Goal: Information Seeking & Learning: Obtain resource

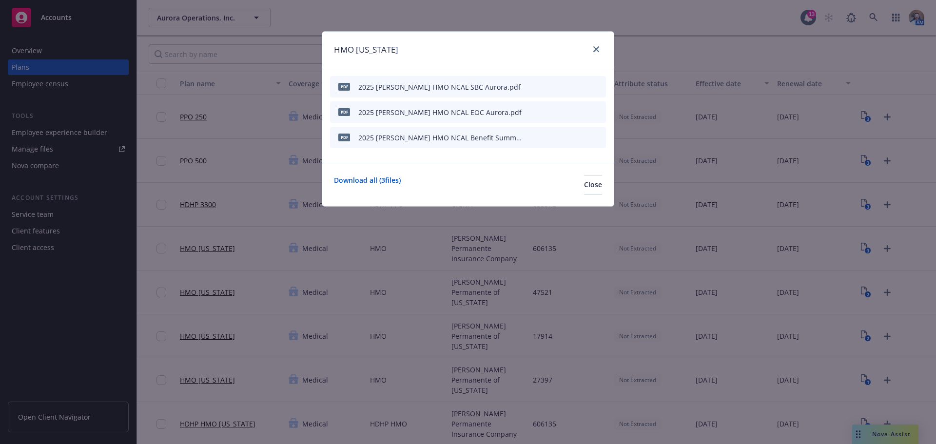
scroll to position [49, 0]
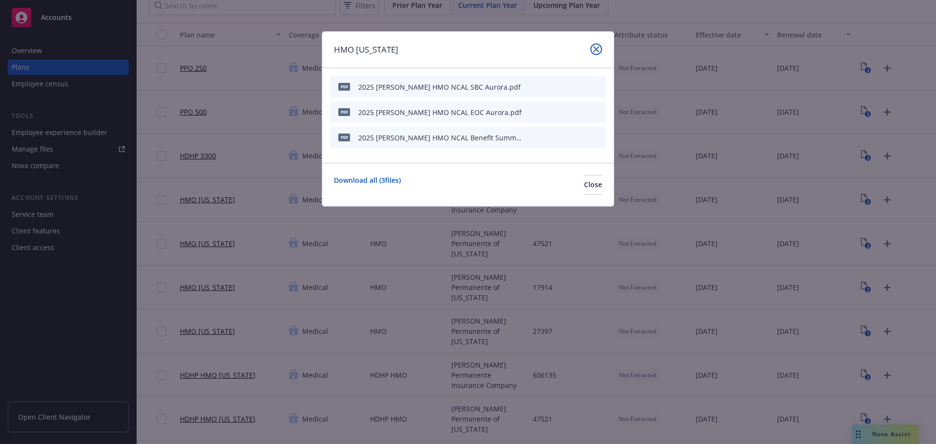
click at [595, 46] on icon "close" at bounding box center [596, 49] width 6 height 6
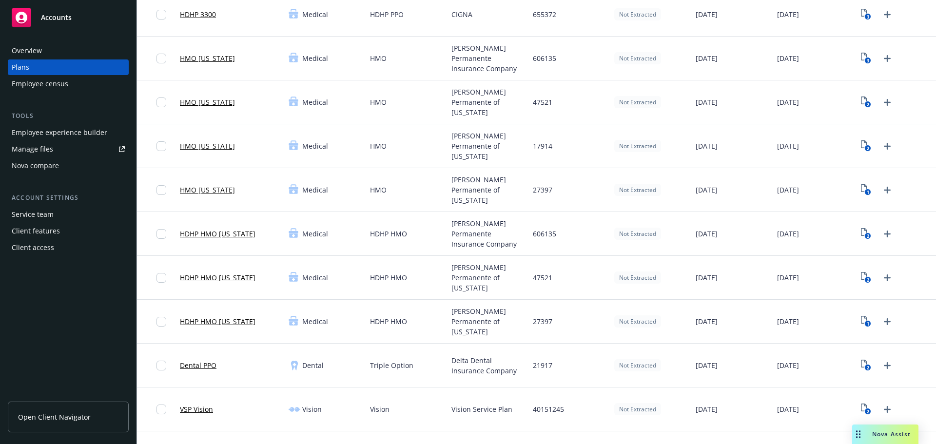
scroll to position [195, 0]
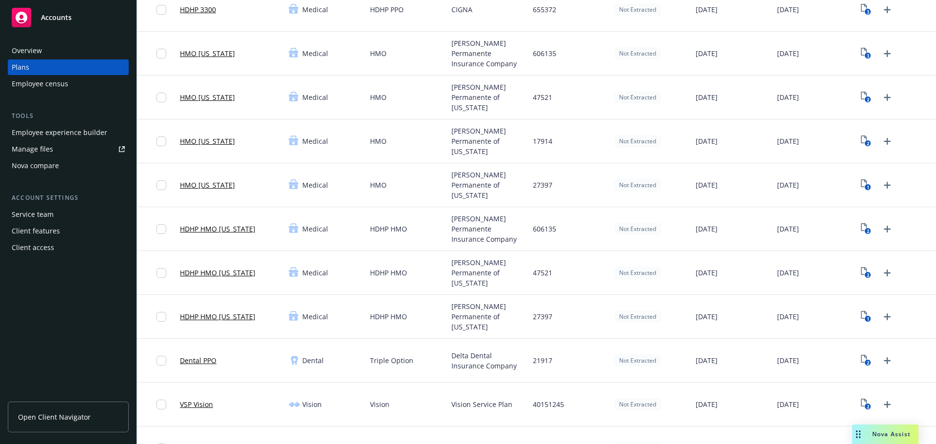
click at [223, 271] on link "HDHP HMO [US_STATE]" at bounding box center [218, 273] width 76 height 10
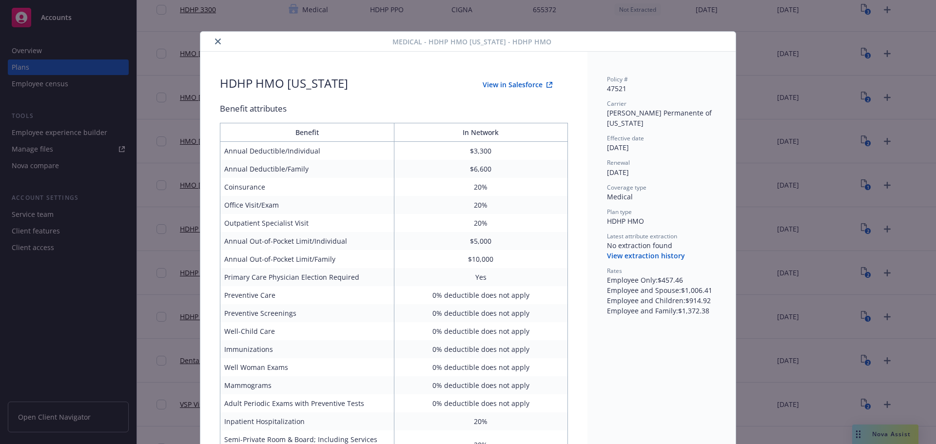
click at [214, 44] on button "close" at bounding box center [218, 42] width 12 height 12
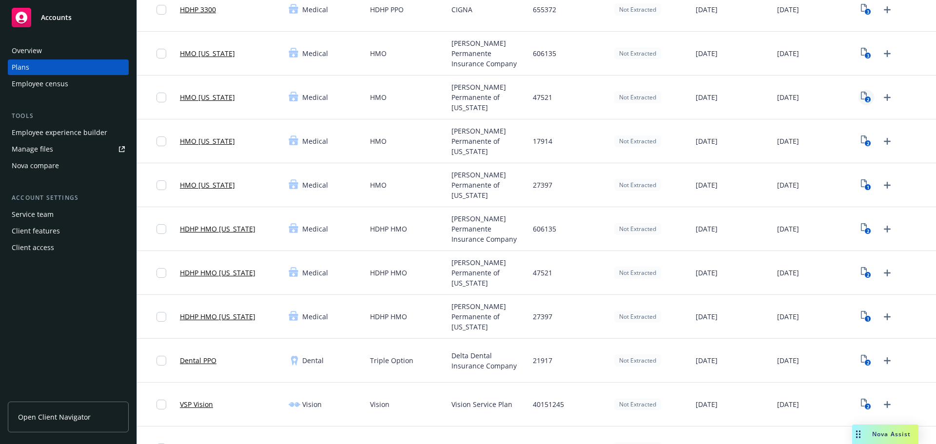
click at [867, 97] on text "2" at bounding box center [868, 100] width 2 height 6
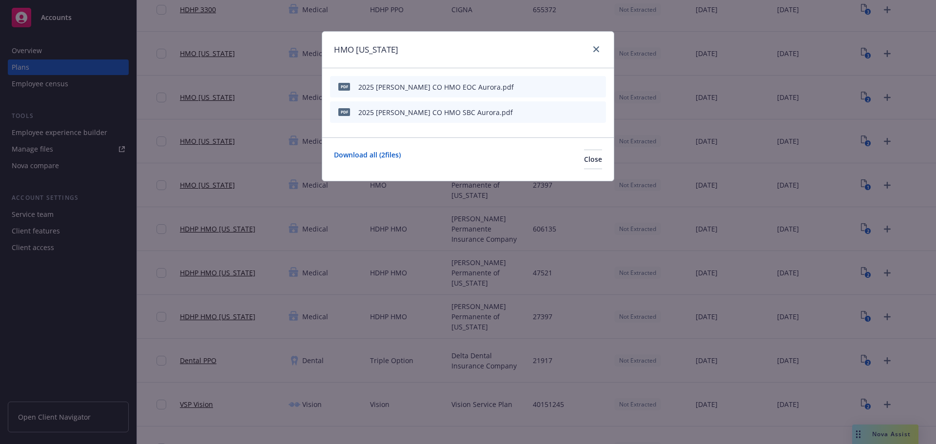
click at [582, 112] on icon "preview file" at bounding box center [581, 111] width 9 height 7
click at [595, 49] on icon "close" at bounding box center [596, 49] width 6 height 6
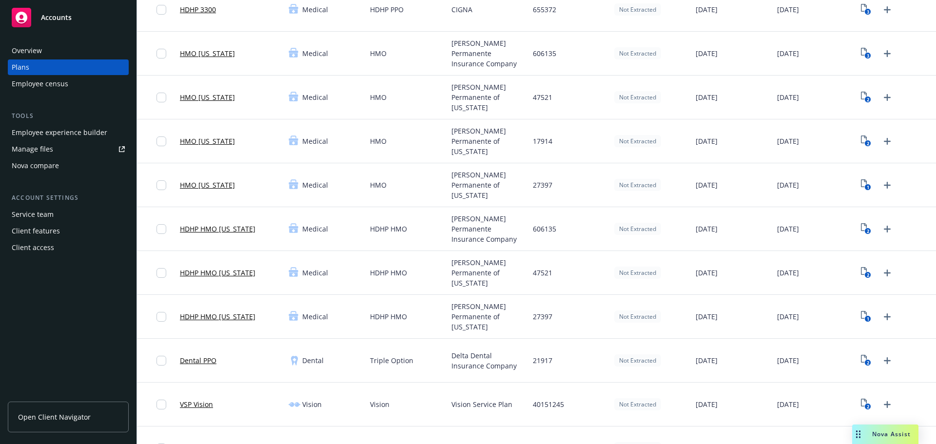
click at [232, 230] on link "HDHP HMO [US_STATE]" at bounding box center [218, 229] width 76 height 10
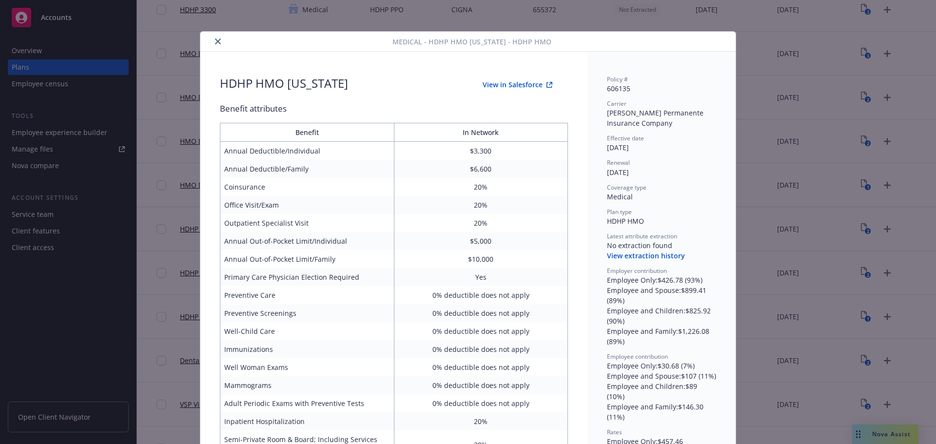
click at [213, 45] on button "close" at bounding box center [218, 42] width 12 height 12
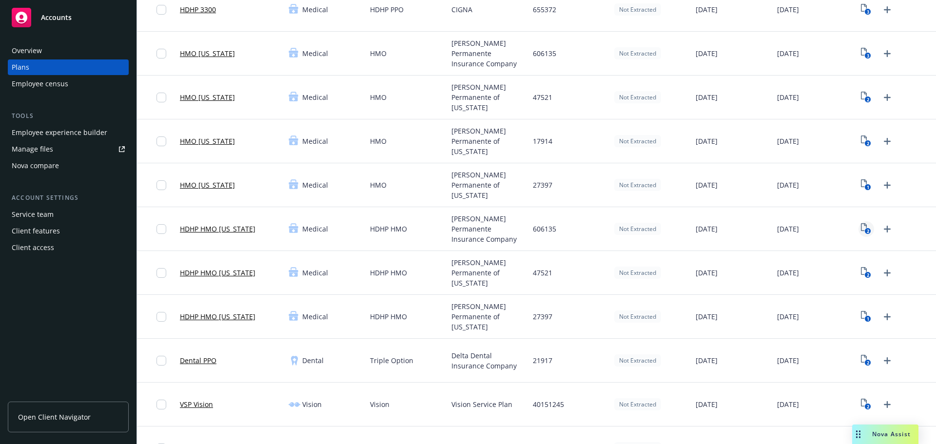
click at [865, 231] on rect "View Plan Documents" at bounding box center [868, 231] width 6 height 6
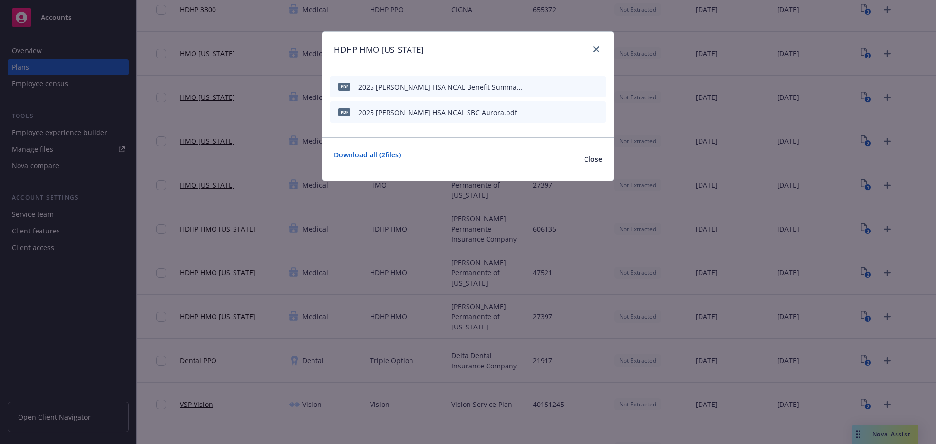
click at [584, 86] on icon "preview file" at bounding box center [581, 86] width 9 height 7
click at [586, 110] on button "preview file" at bounding box center [581, 111] width 11 height 9
click at [593, 50] on link "close" at bounding box center [597, 49] width 12 height 12
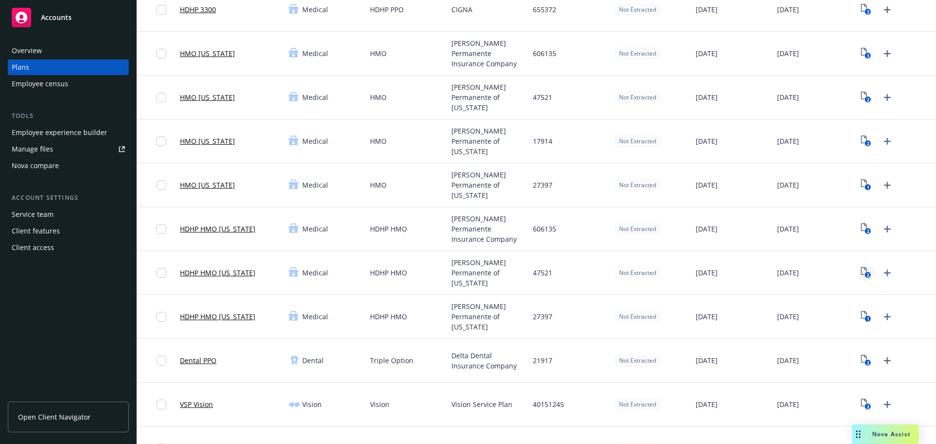
click at [861, 274] on icon "View Plan Documents" at bounding box center [864, 271] width 6 height 8
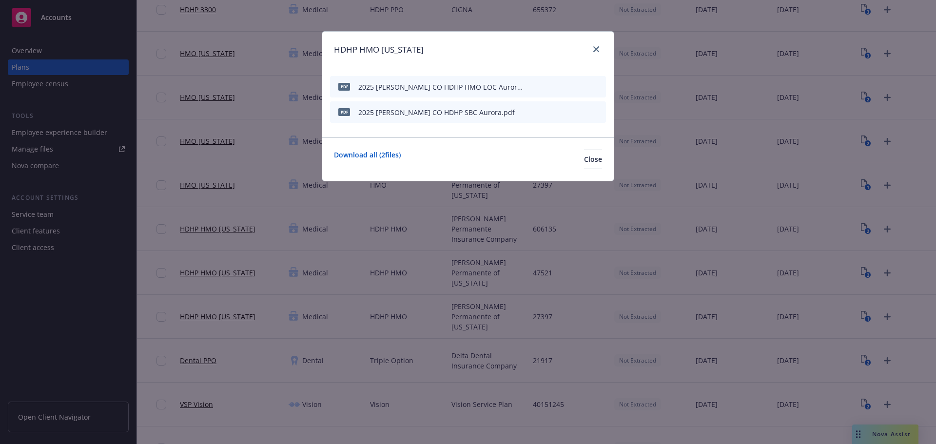
click at [579, 115] on button at bounding box center [582, 112] width 9 height 14
click at [581, 110] on icon "preview file" at bounding box center [581, 111] width 9 height 7
click at [586, 84] on button "preview file" at bounding box center [581, 86] width 11 height 9
click at [597, 49] on icon "close" at bounding box center [596, 49] width 6 height 6
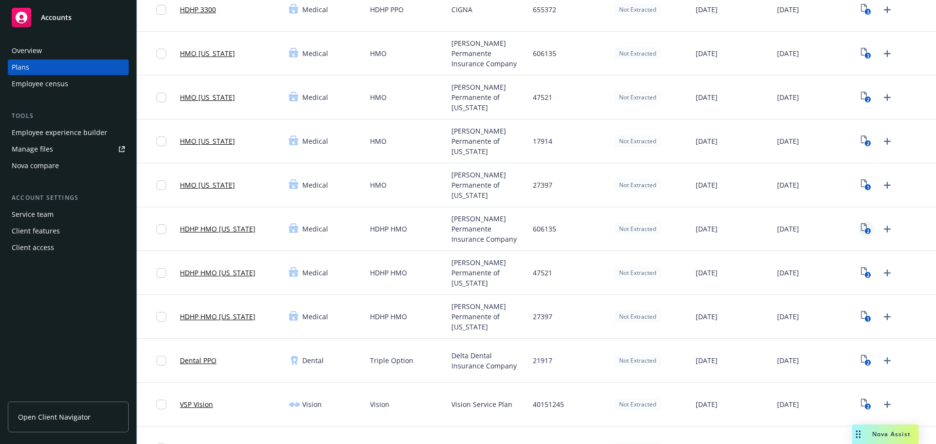
click at [861, 229] on icon "2" at bounding box center [866, 228] width 10 height 11
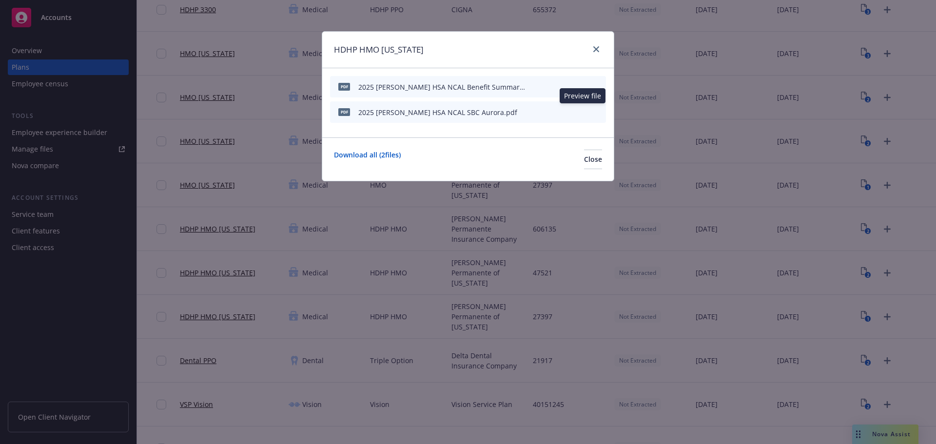
click at [581, 115] on button at bounding box center [582, 112] width 9 height 14
click at [583, 112] on icon "preview file" at bounding box center [581, 111] width 9 height 7
click at [579, 86] on icon "preview file" at bounding box center [581, 86] width 9 height 7
click at [599, 51] on icon "close" at bounding box center [596, 49] width 6 height 6
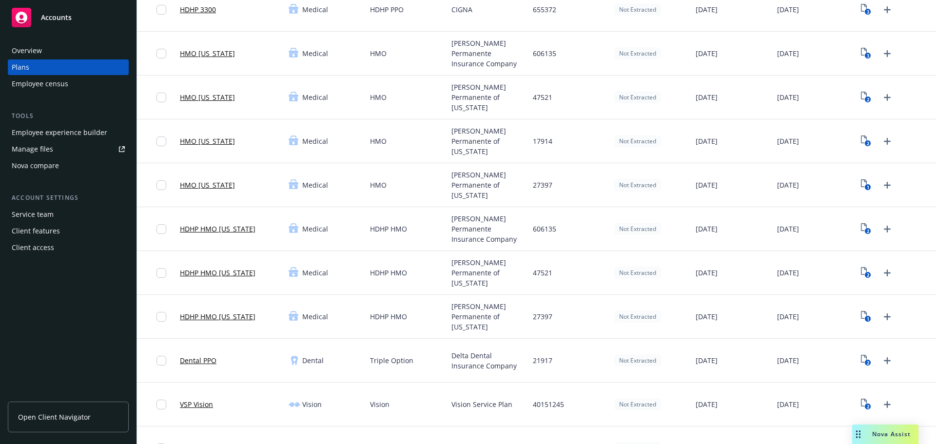
click at [242, 314] on link "HDHP HMO [US_STATE]" at bounding box center [218, 317] width 76 height 10
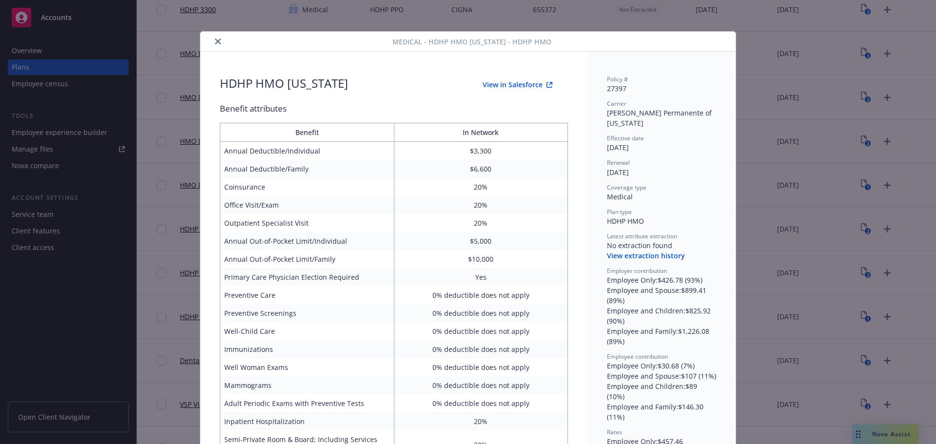
scroll to position [29, 0]
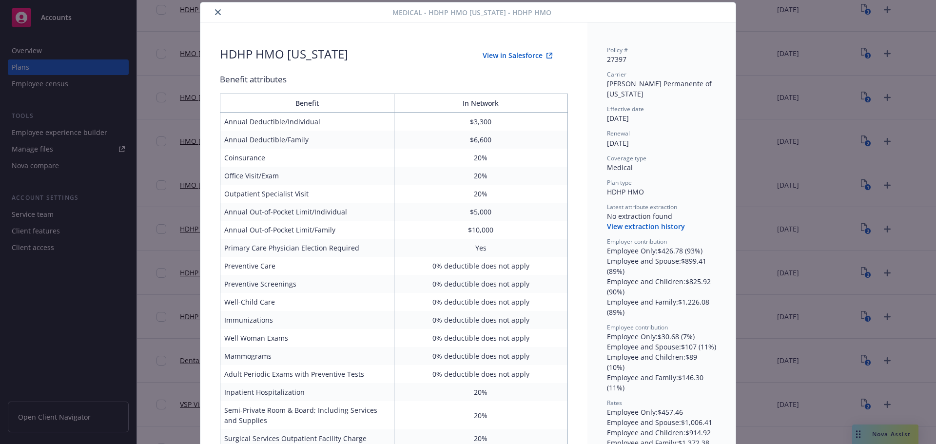
click at [215, 13] on icon "close" at bounding box center [218, 12] width 6 height 6
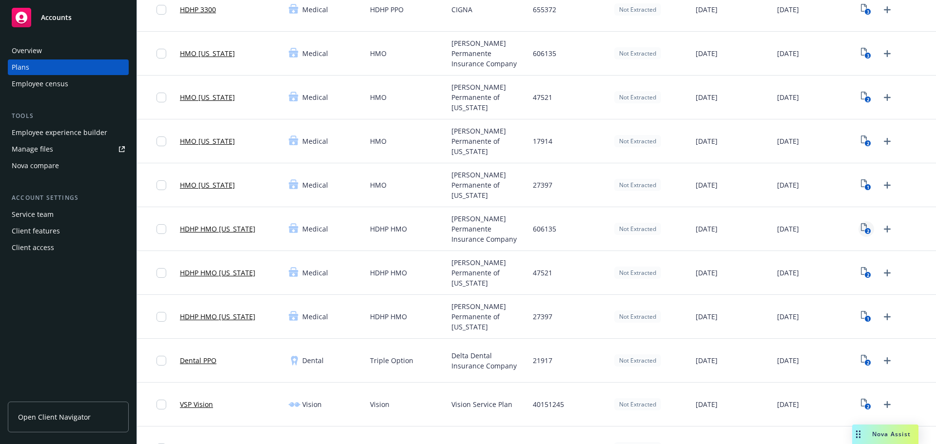
click at [865, 233] on rect "View Plan Documents" at bounding box center [868, 231] width 6 height 6
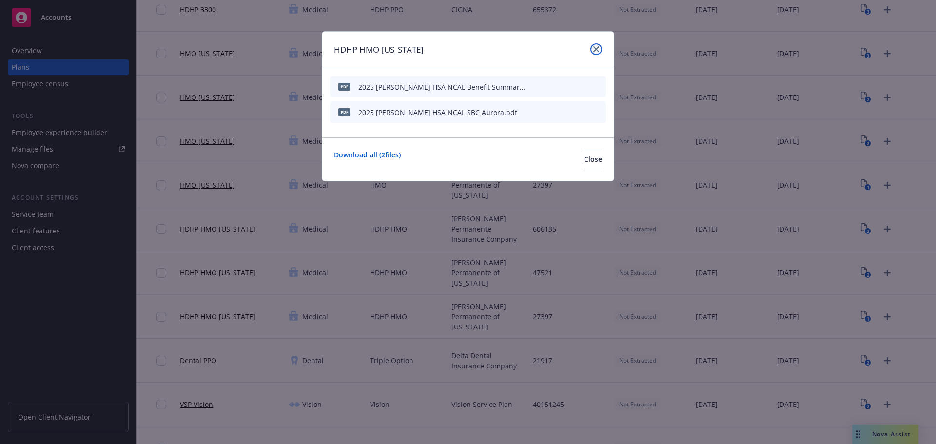
click at [591, 49] on link "close" at bounding box center [597, 49] width 12 height 12
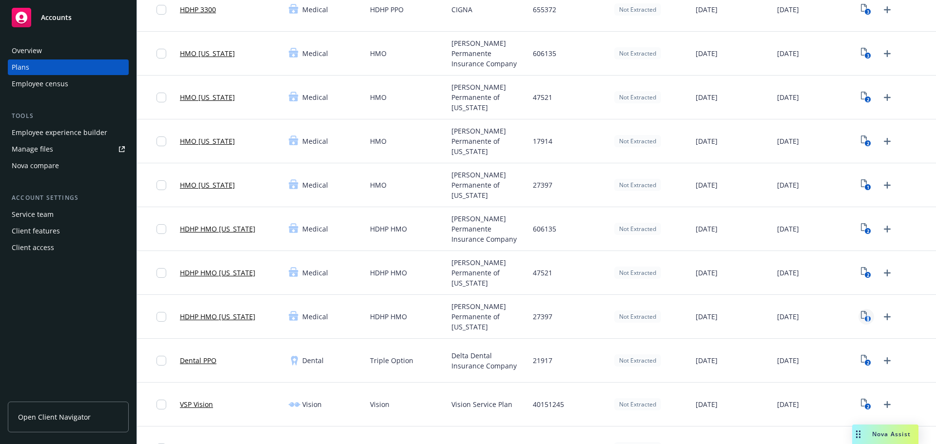
click at [863, 320] on icon "1" at bounding box center [866, 316] width 10 height 11
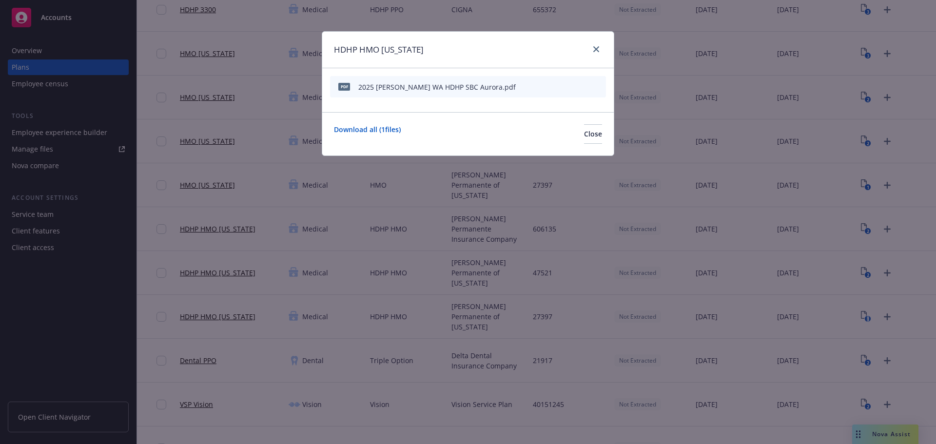
click at [580, 86] on icon "preview file" at bounding box center [581, 86] width 9 height 7
